Goal: Transaction & Acquisition: Purchase product/service

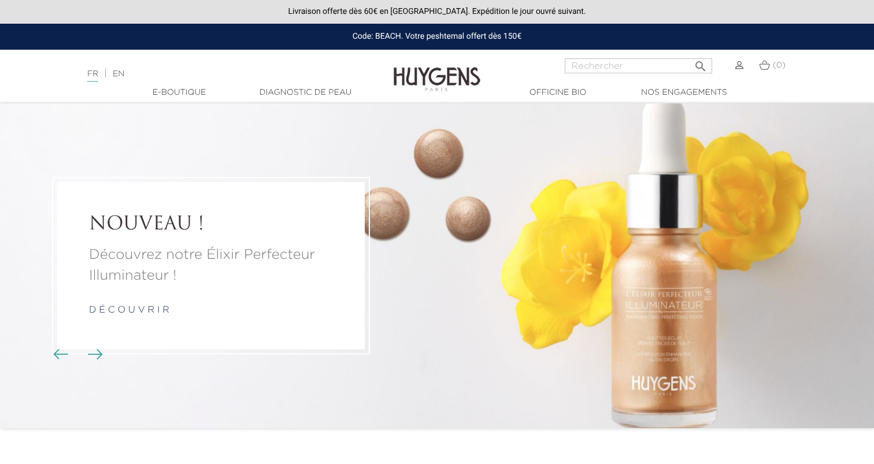
click at [144, 314] on link "d é c o u v r i r" at bounding box center [129, 311] width 80 height 9
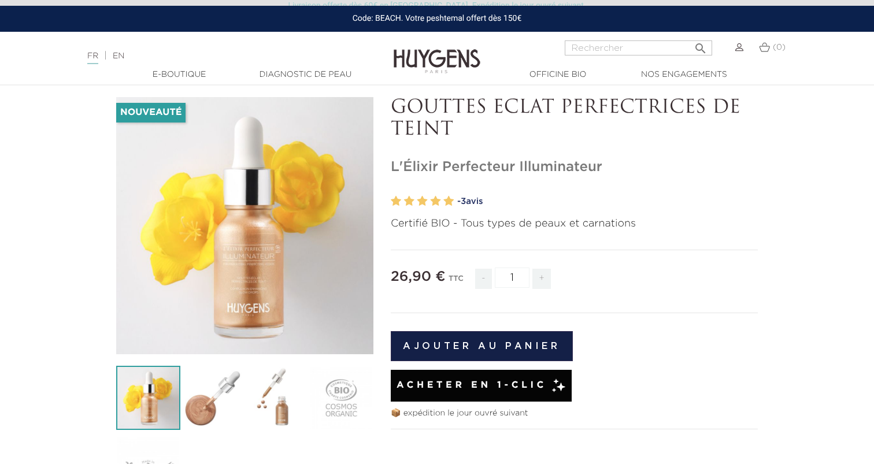
scroll to position [56, 0]
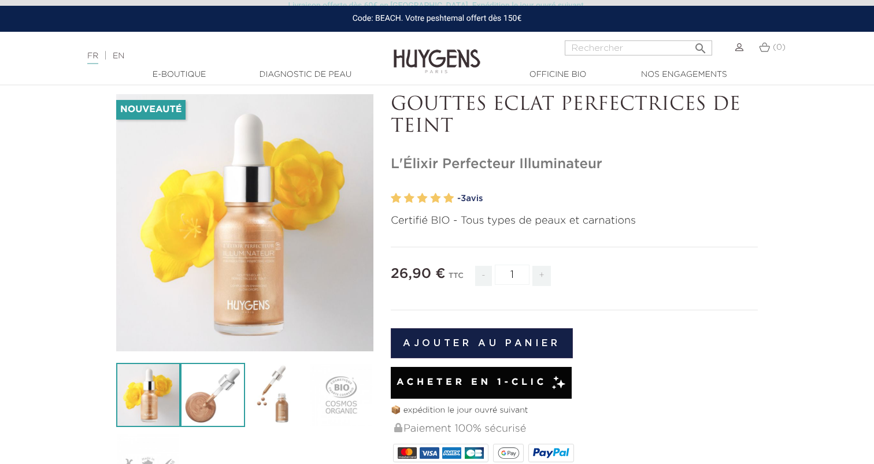
click at [205, 386] on img at bounding box center [212, 395] width 64 height 64
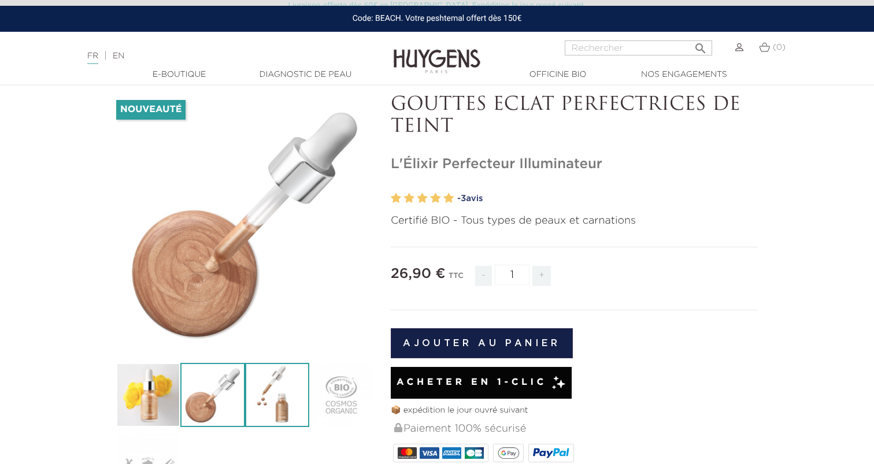
click at [253, 390] on img at bounding box center [277, 395] width 64 height 64
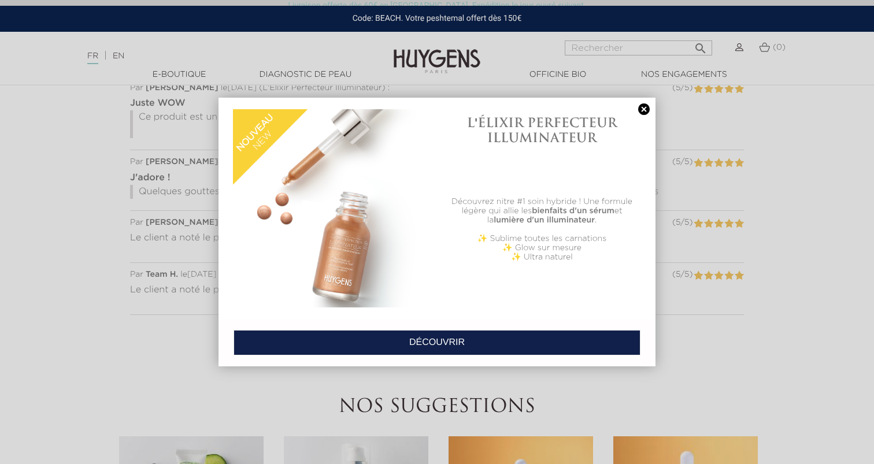
scroll to position [978, 0]
click at [647, 111] on link at bounding box center [644, 110] width 16 height 12
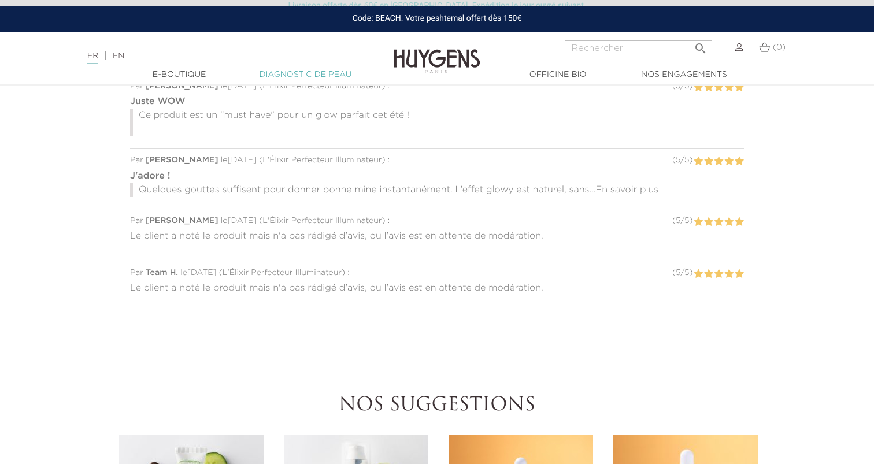
click at [293, 71] on link "Diagnostic de peau" at bounding box center [306, 75] width 116 height 12
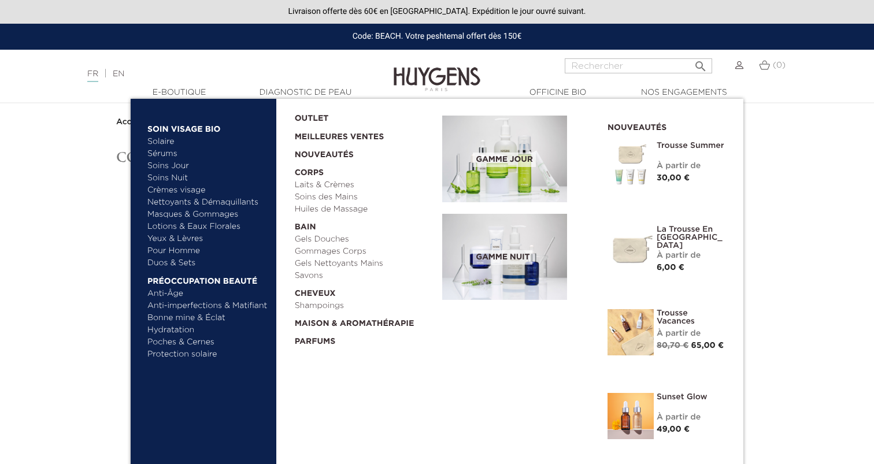
click at [178, 189] on link "Crèmes visage" at bounding box center [207, 190] width 121 height 12
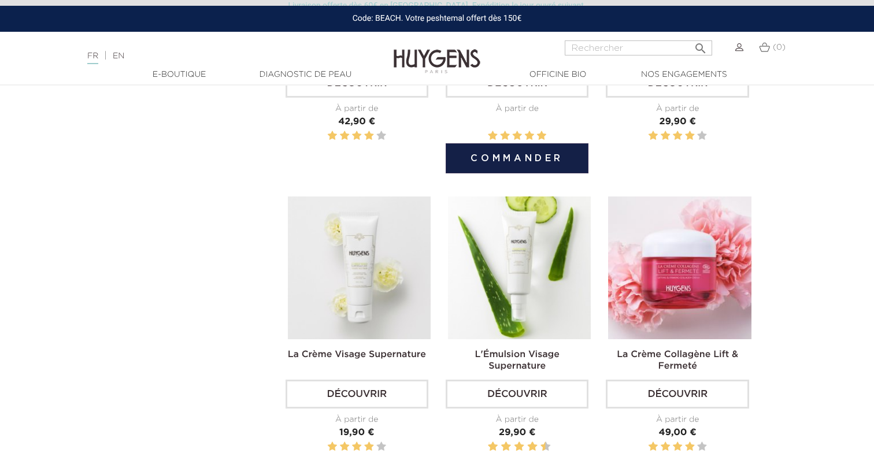
scroll to position [601, 0]
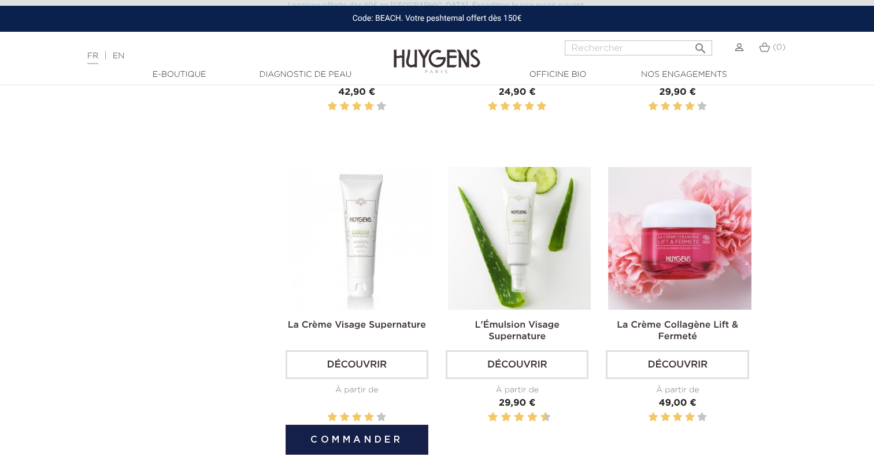
click at [389, 237] on img at bounding box center [359, 238] width 143 height 143
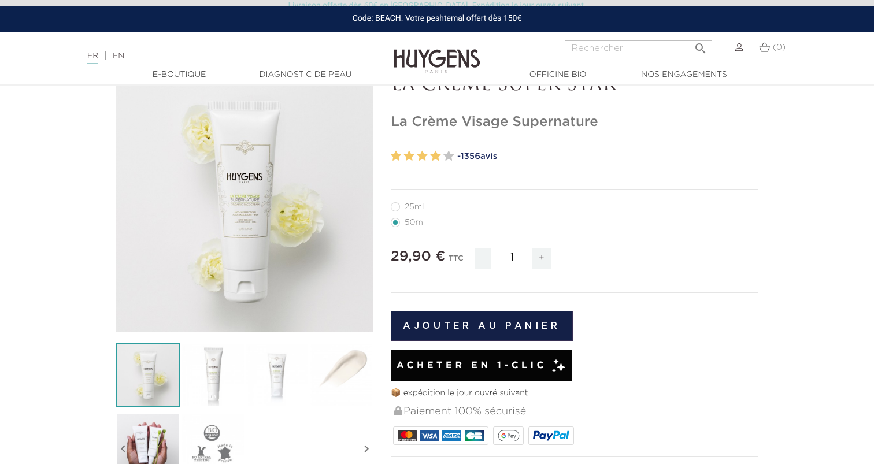
scroll to position [77, 0]
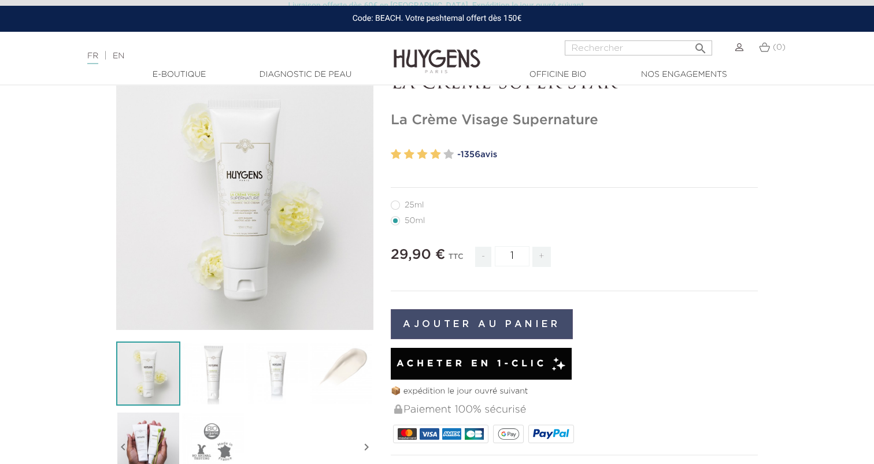
click at [440, 313] on button "Ajouter au panier" at bounding box center [482, 324] width 182 height 30
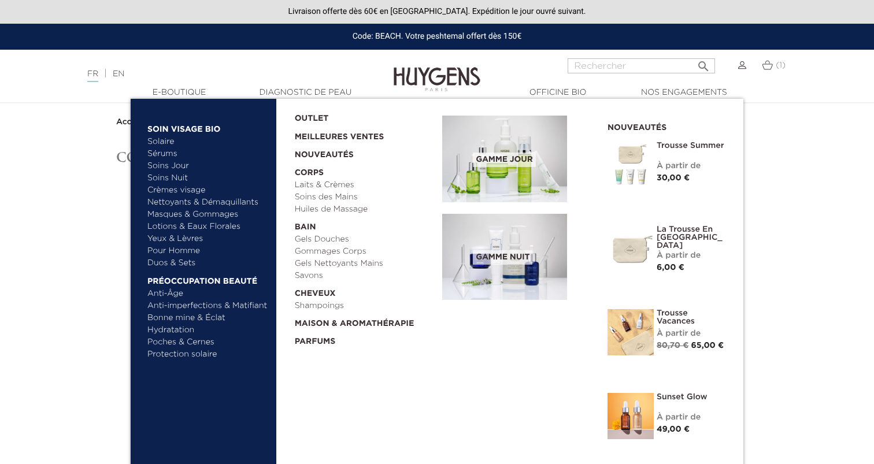
scroll to position [1, 0]
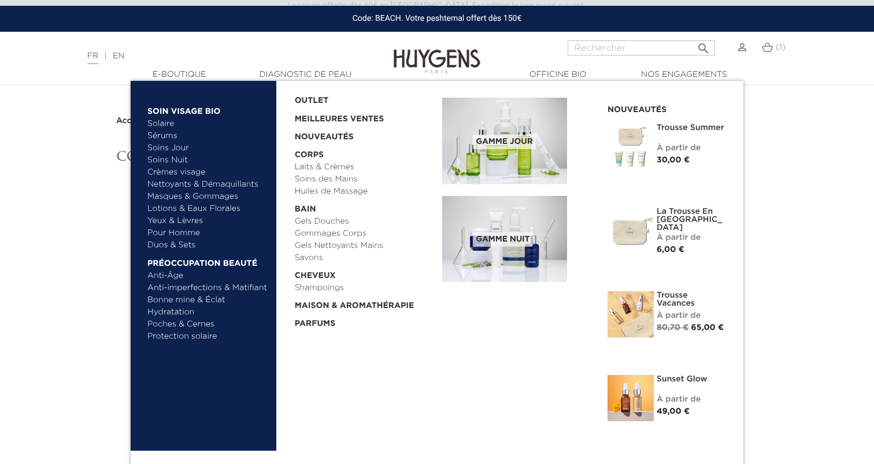
click at [189, 286] on link "Anti-imperfections & Matifiant" at bounding box center [207, 288] width 121 height 12
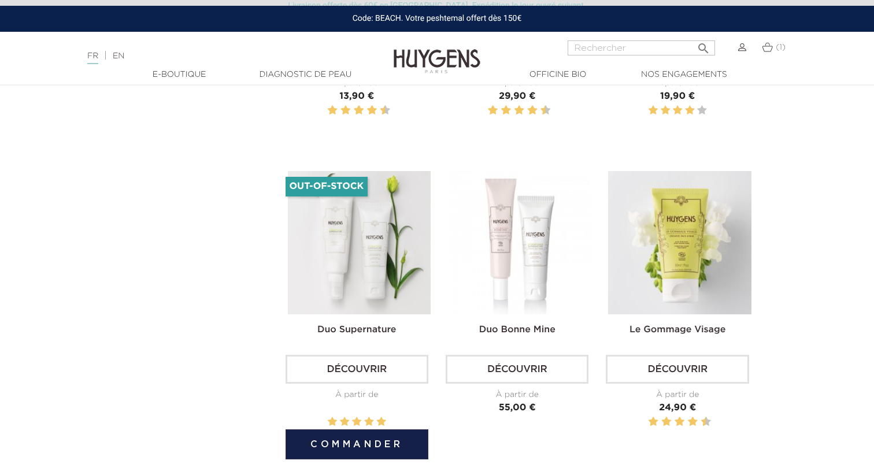
scroll to position [956, 0]
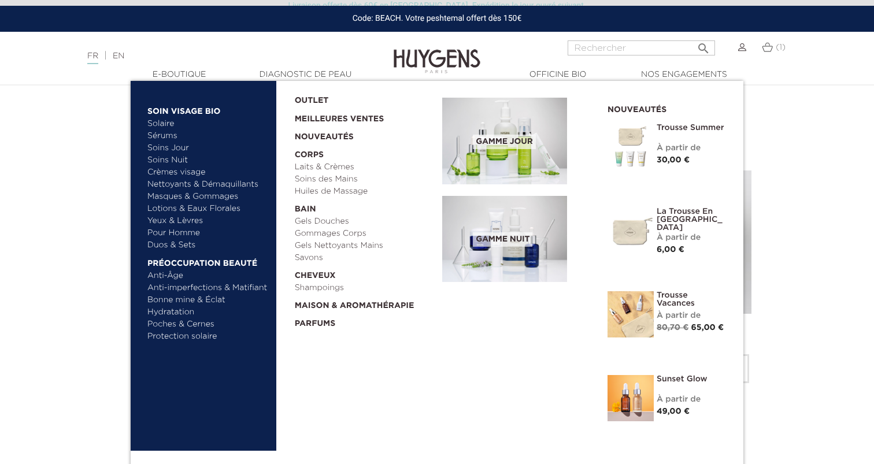
click at [176, 337] on link "Protection solaire" at bounding box center [207, 337] width 121 height 12
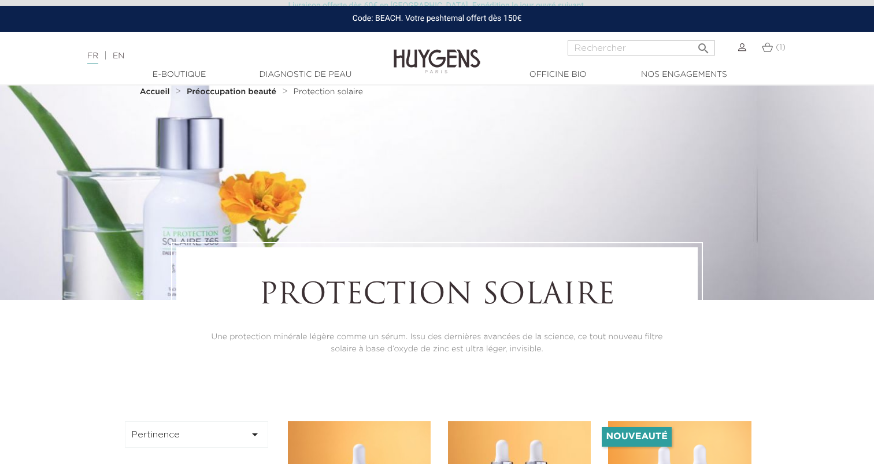
scroll to position [48, 0]
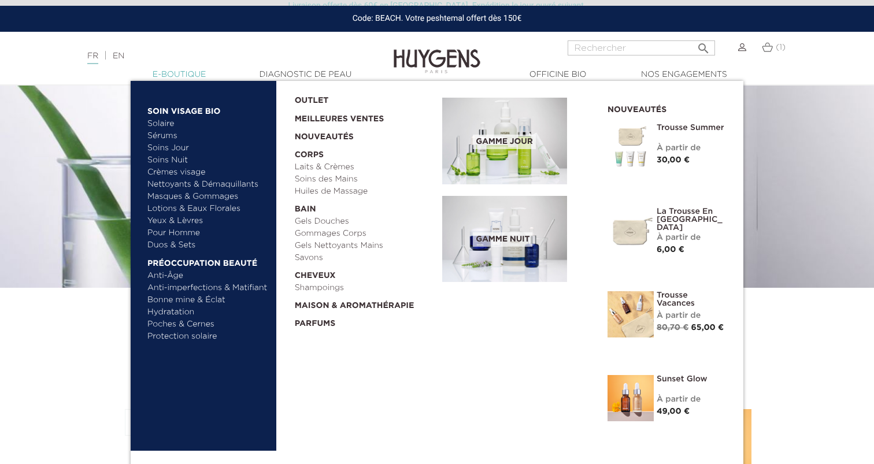
click at [179, 78] on link "  E-Boutique" at bounding box center [179, 75] width 116 height 12
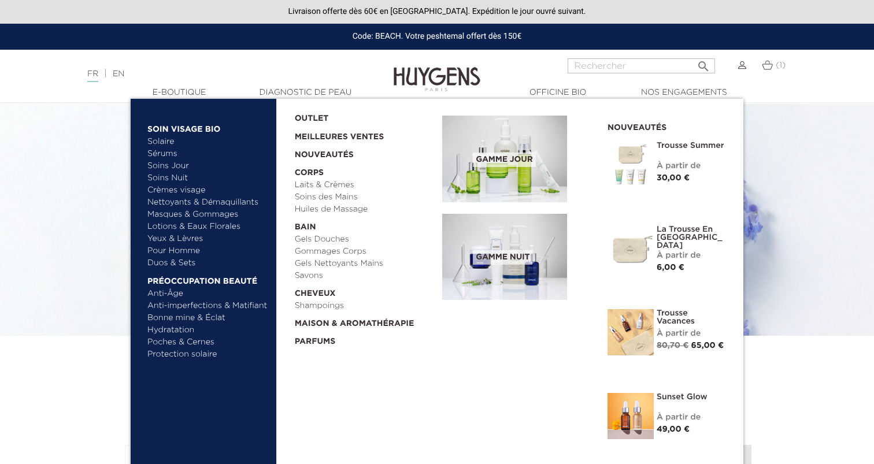
click at [172, 237] on link "Yeux & Lèvres" at bounding box center [207, 239] width 121 height 12
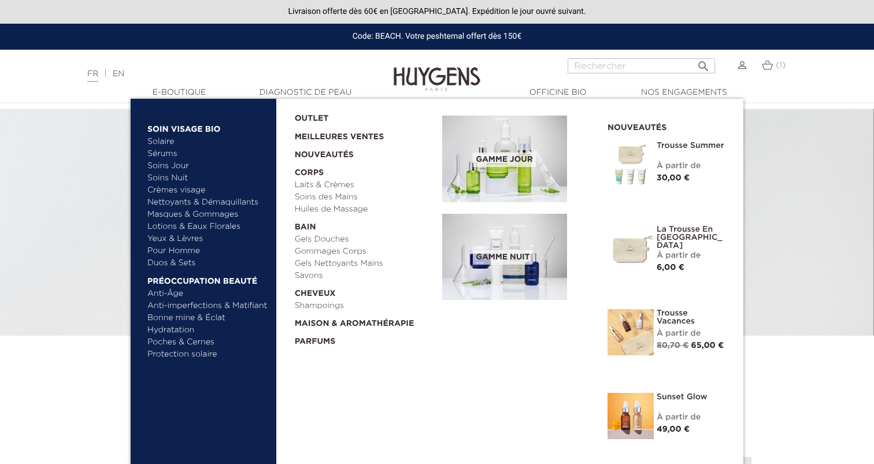
click at [157, 197] on link "Nettoyants & Démaquillants" at bounding box center [207, 203] width 121 height 12
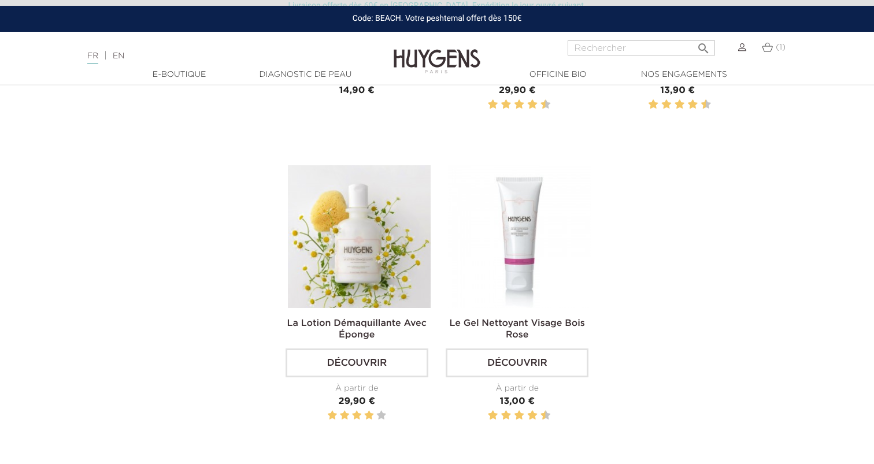
scroll to position [644, 0]
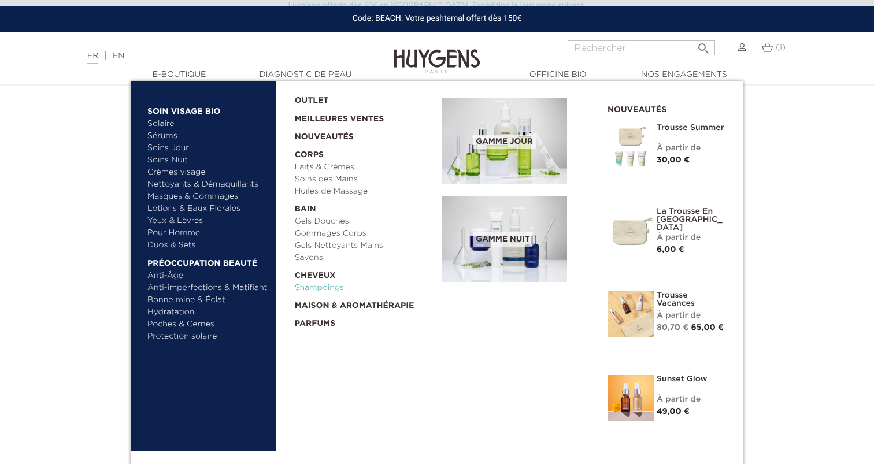
click at [320, 283] on link "Shampoings" at bounding box center [365, 288] width 140 height 12
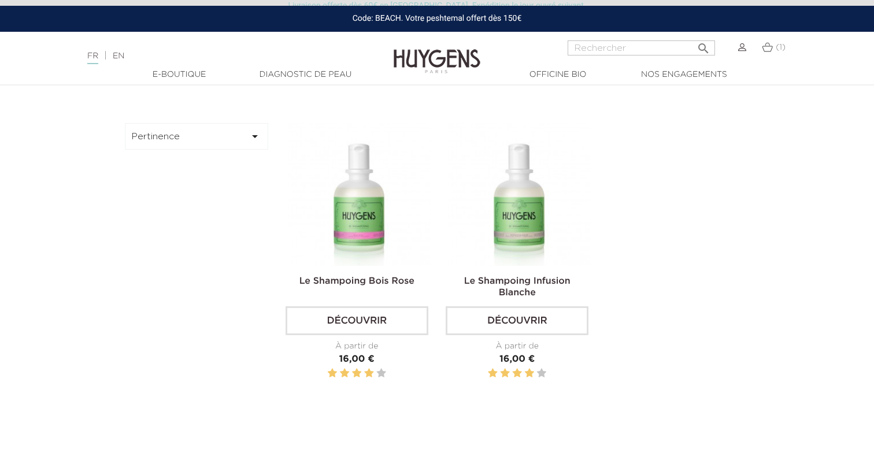
scroll to position [355, 0]
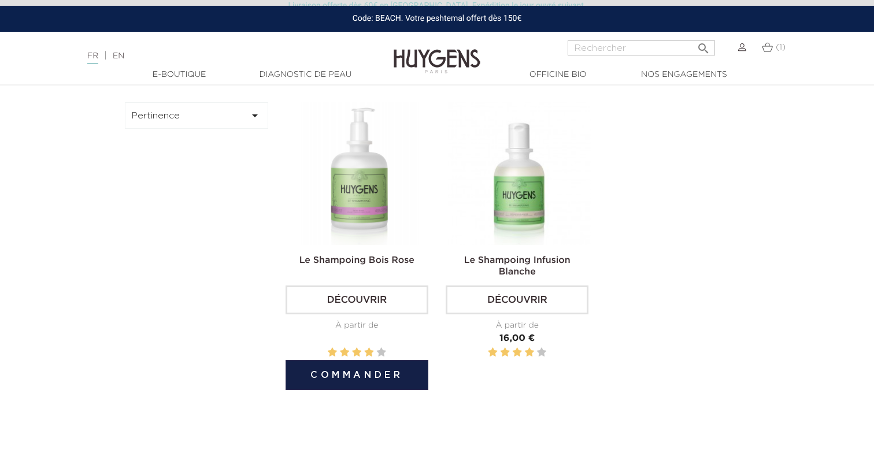
click at [386, 204] on img at bounding box center [359, 173] width 143 height 143
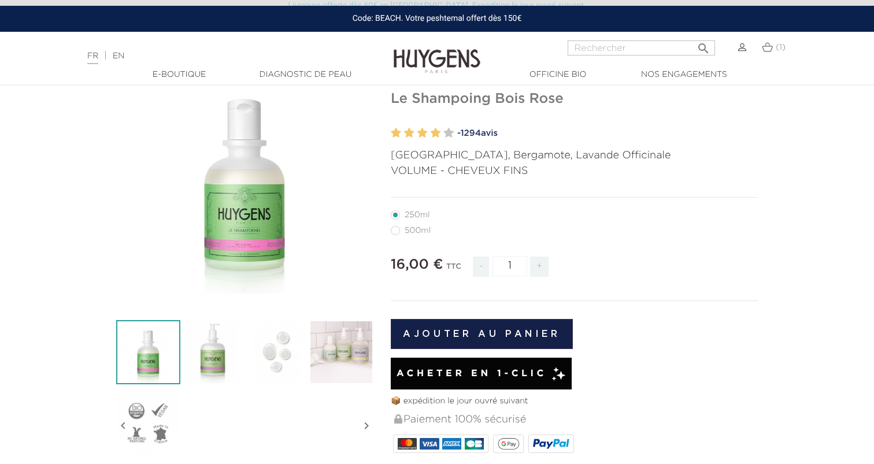
scroll to position [101, 0]
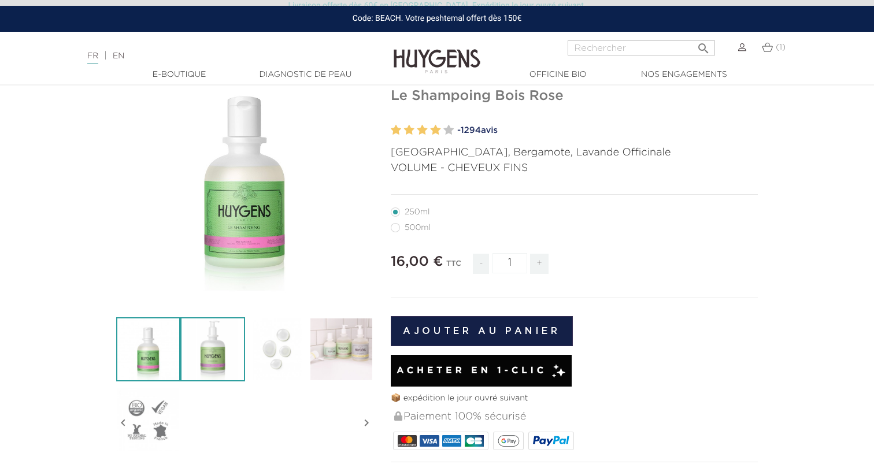
click at [243, 351] on img at bounding box center [212, 350] width 64 height 64
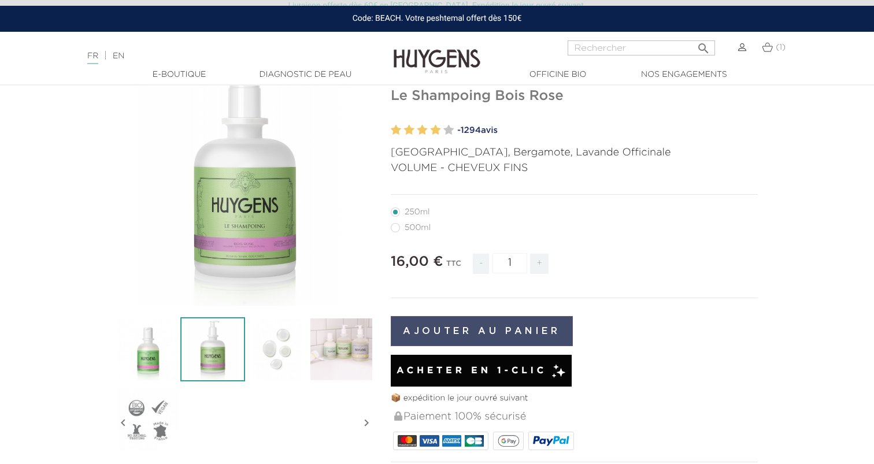
click at [438, 329] on button "Ajouter au panier" at bounding box center [482, 331] width 182 height 30
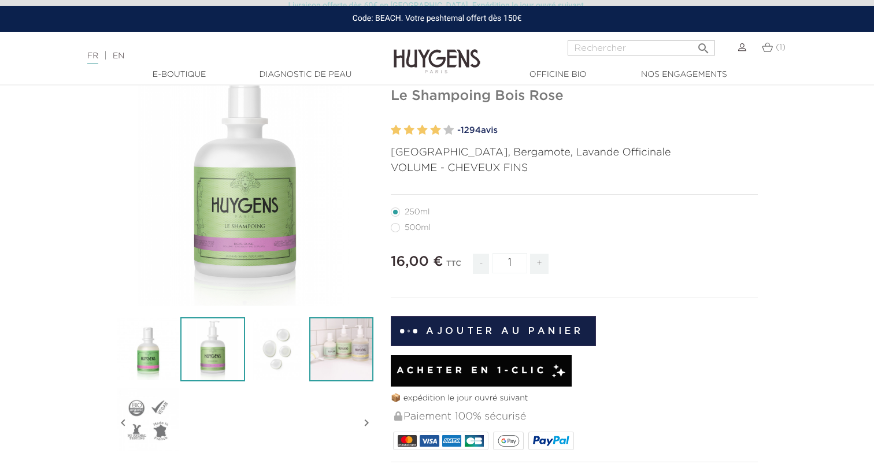
click at [345, 335] on img at bounding box center [341, 350] width 64 height 64
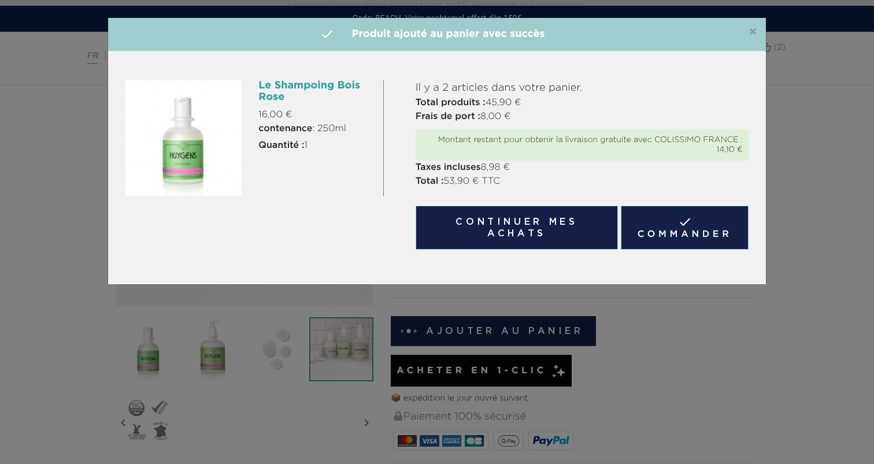
click at [809, 75] on div "×  Produit ajouté au panier avec succès Le Shampoing Bois Rose 16,00 € contena…" at bounding box center [437, 232] width 874 height 464
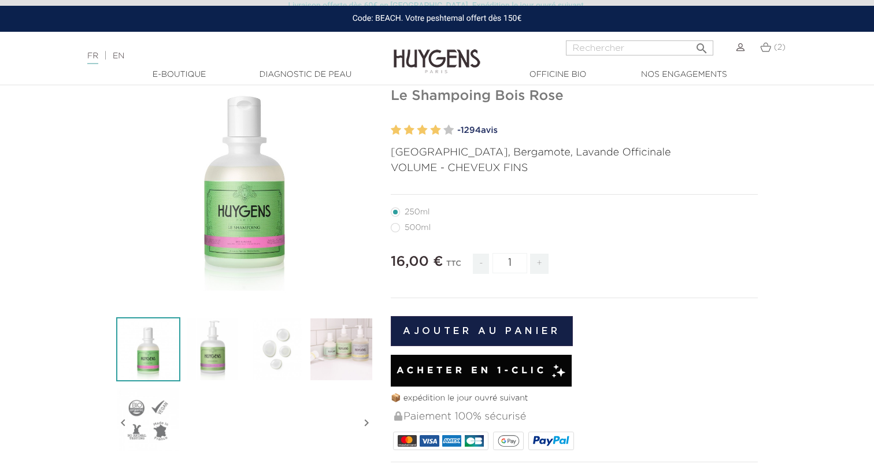
click at [115, 194] on div "  " at bounding box center [245, 253] width 275 height 409
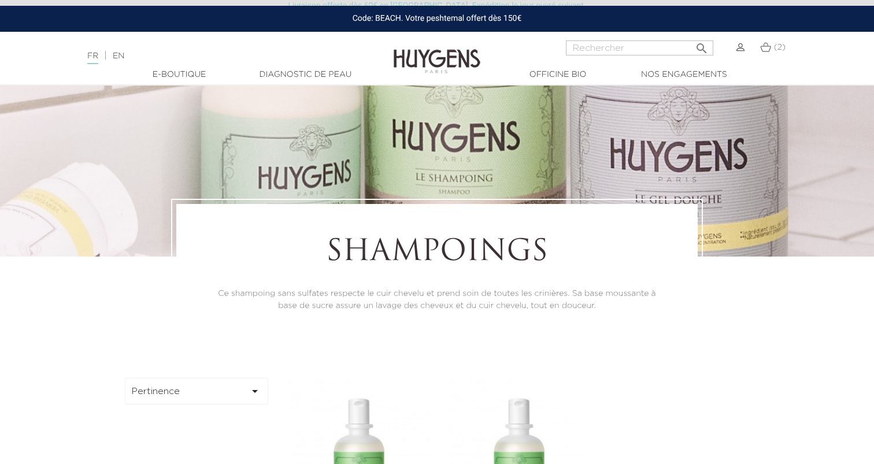
scroll to position [3, 0]
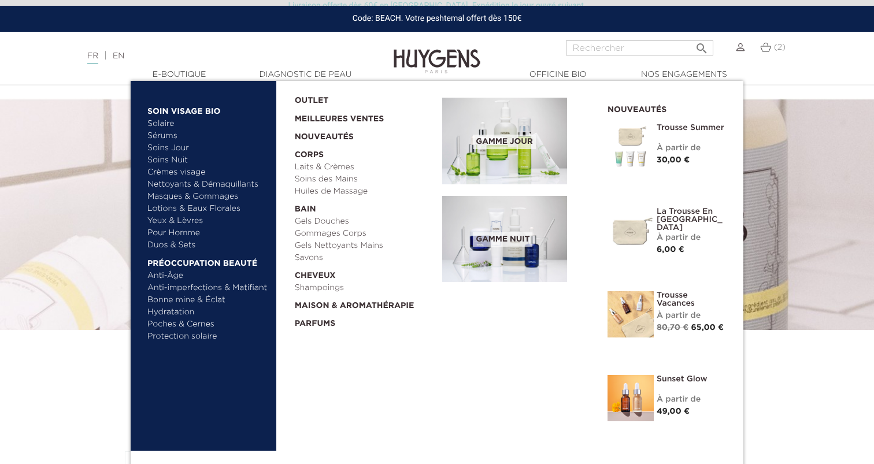
click at [160, 210] on link "Lotions & Eaux Florales" at bounding box center [207, 209] width 121 height 12
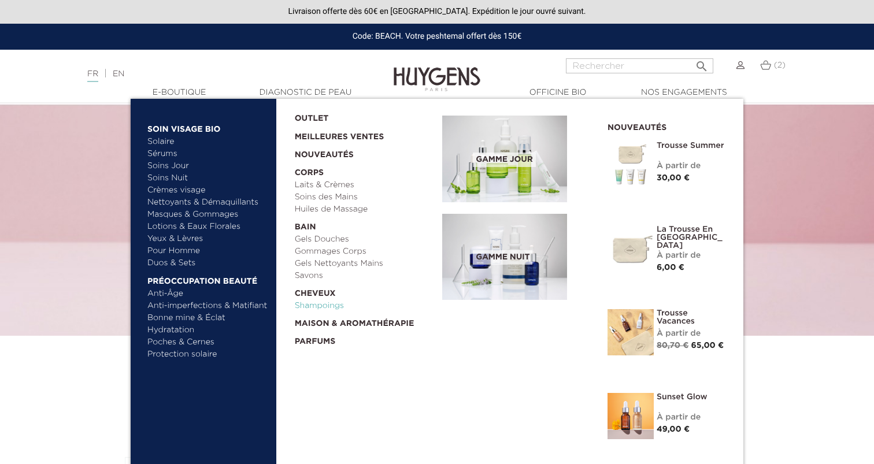
click at [320, 304] on link "Shampoings" at bounding box center [365, 306] width 140 height 12
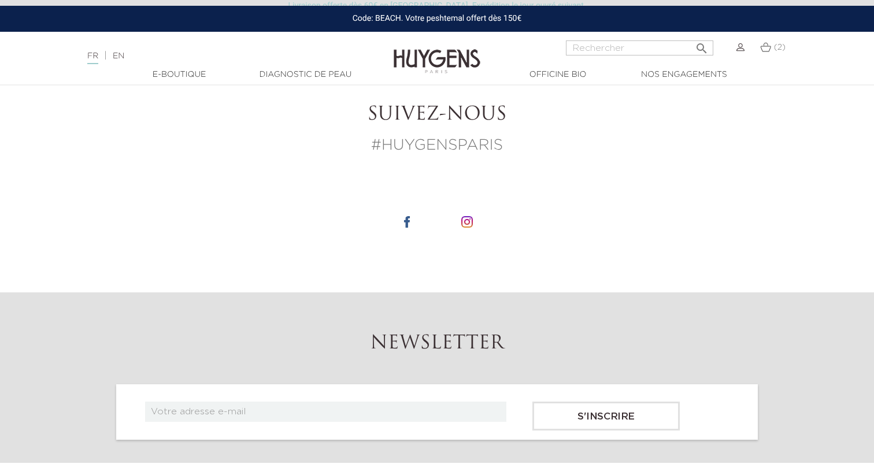
scroll to position [729, 0]
